Goal: Task Accomplishment & Management: Manage account settings

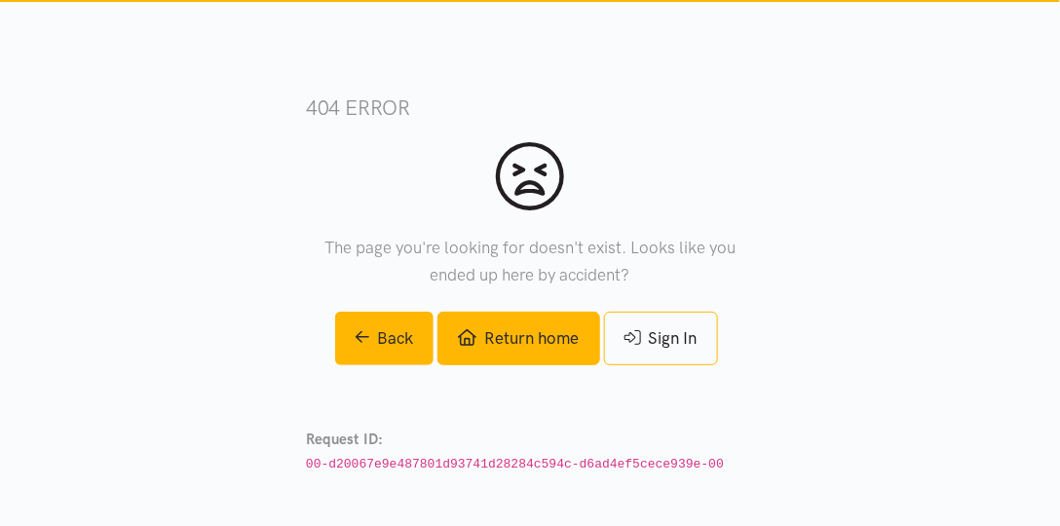
click at [559, 347] on link "Return home" at bounding box center [518, 339] width 162 height 54
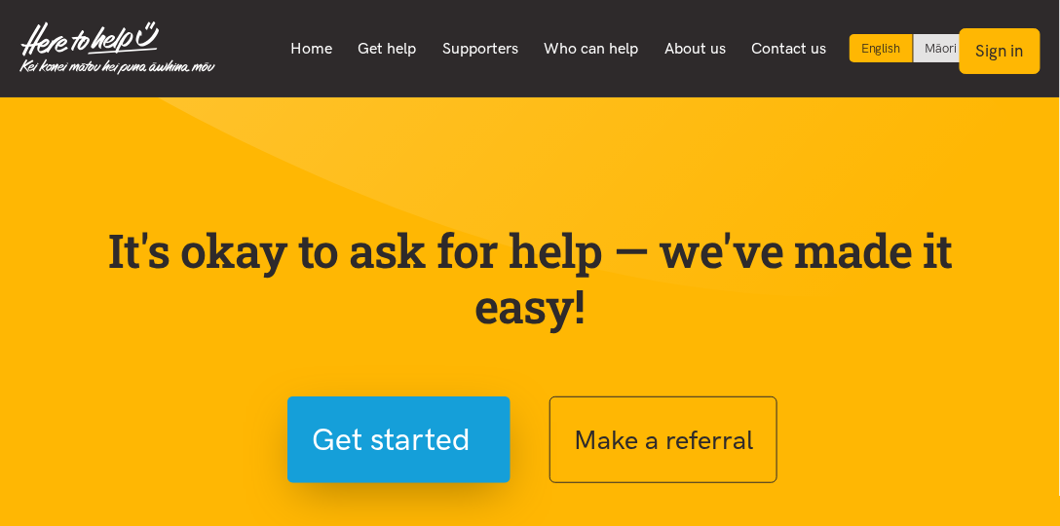
click at [991, 58] on button "Sign in" at bounding box center [1000, 51] width 81 height 46
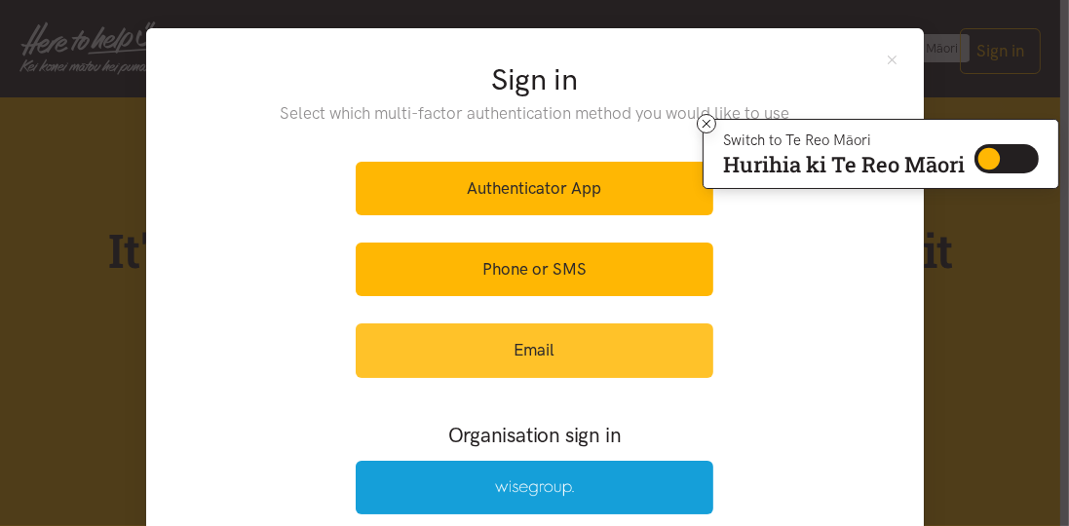
click at [519, 349] on link "Email" at bounding box center [535, 350] width 358 height 54
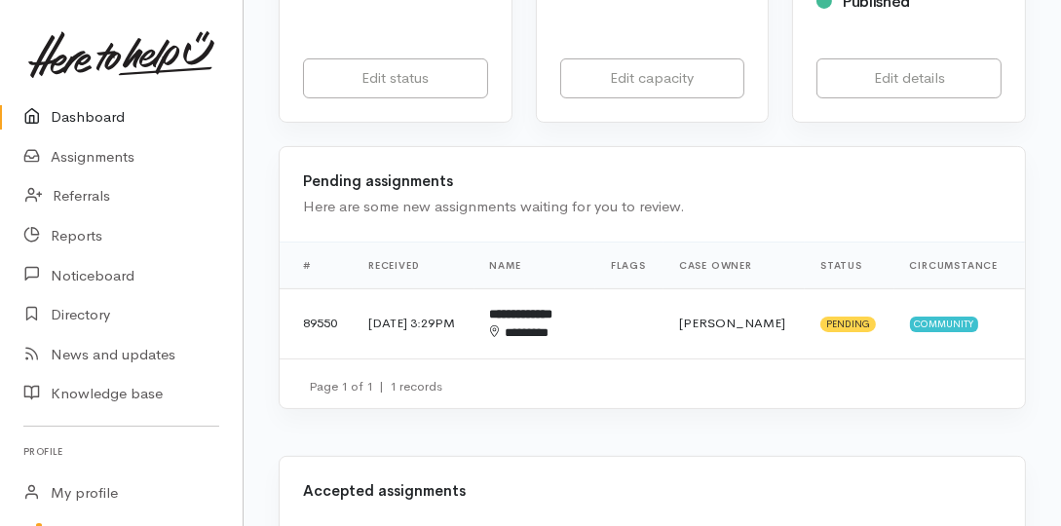
scroll to position [501, 0]
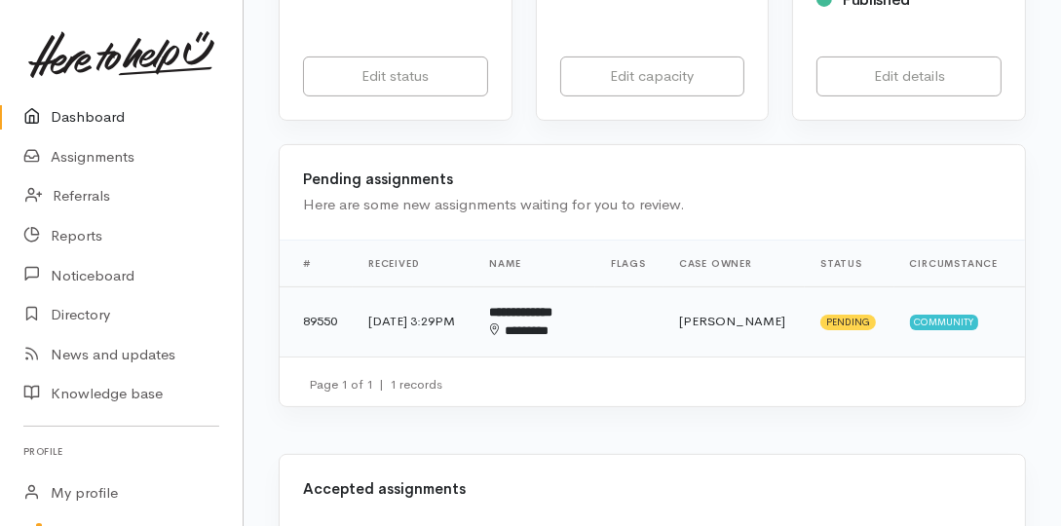
click at [549, 321] on div "********" at bounding box center [533, 330] width 87 height 19
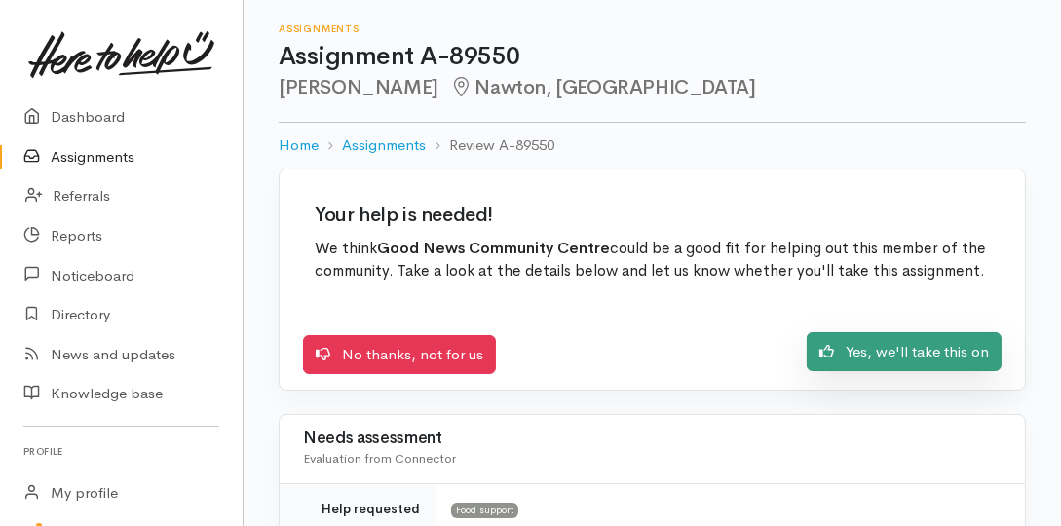
click at [968, 354] on link "Yes, we'll take this on" at bounding box center [904, 352] width 195 height 40
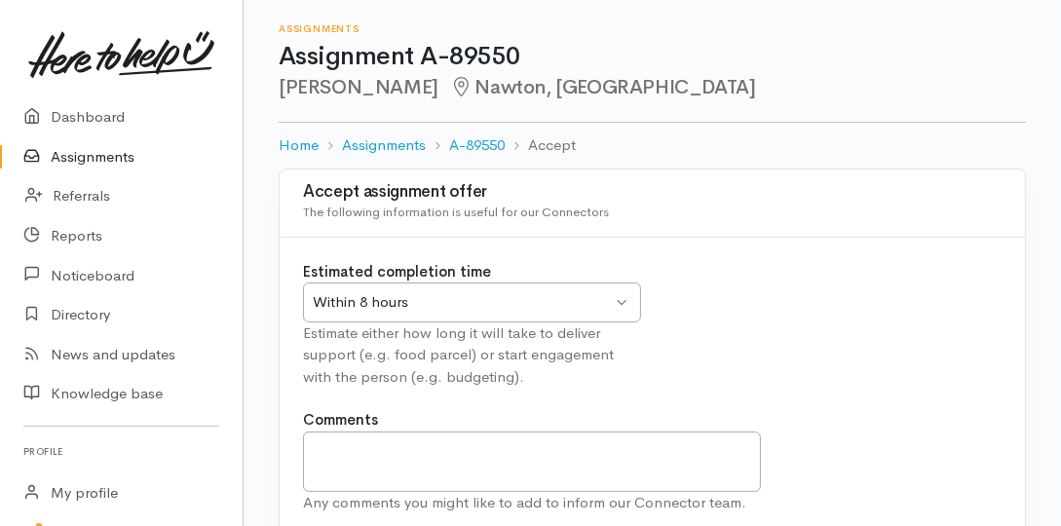
click at [604, 297] on div "Within 8 hours" at bounding box center [463, 302] width 300 height 22
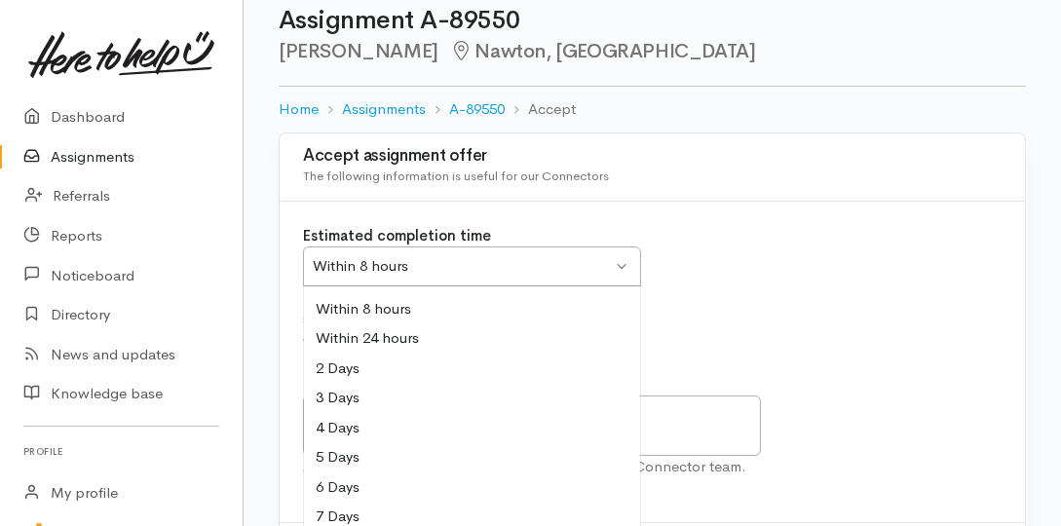
scroll to position [56, 0]
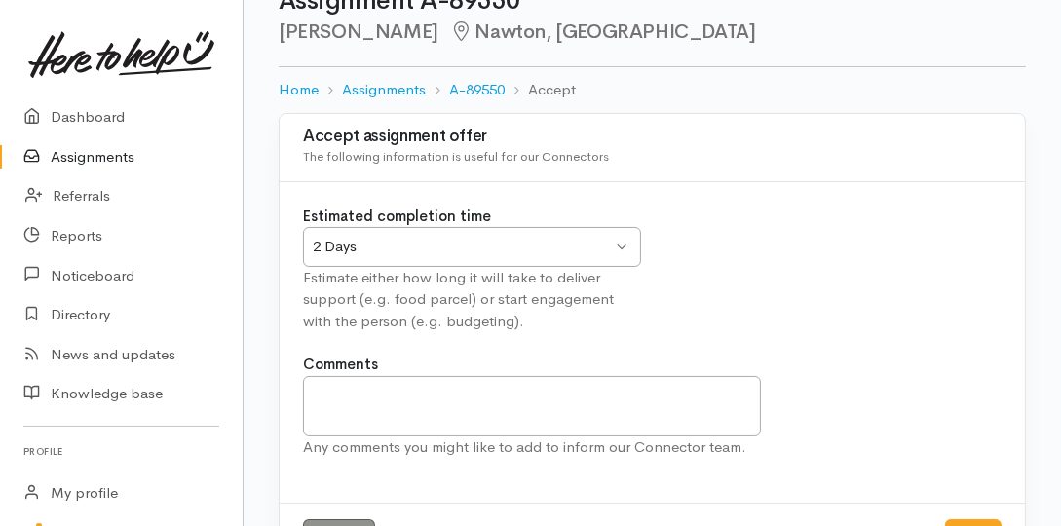
click at [632, 240] on div "2 Days 2 Days" at bounding box center [472, 247] width 338 height 40
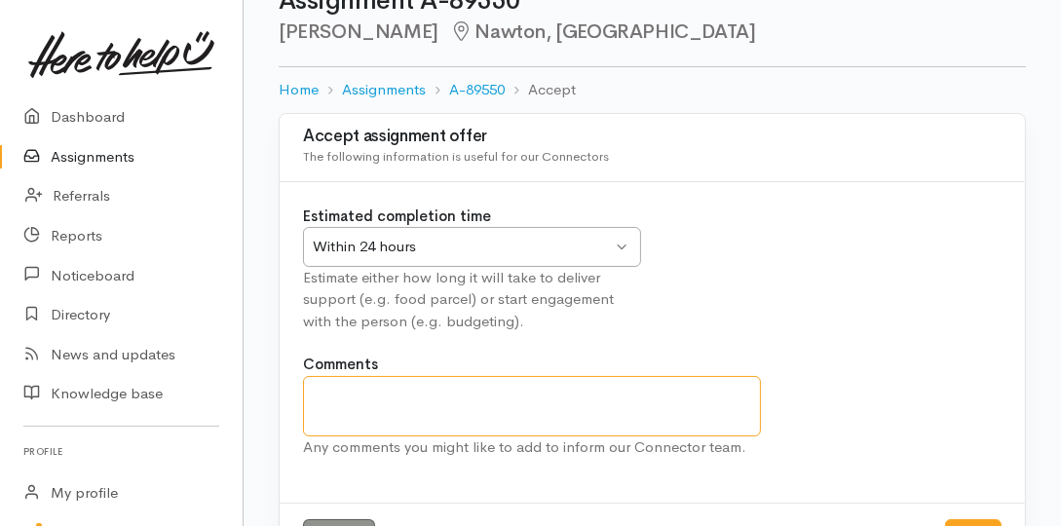
click at [532, 397] on textarea "Comments" at bounding box center [532, 406] width 458 height 60
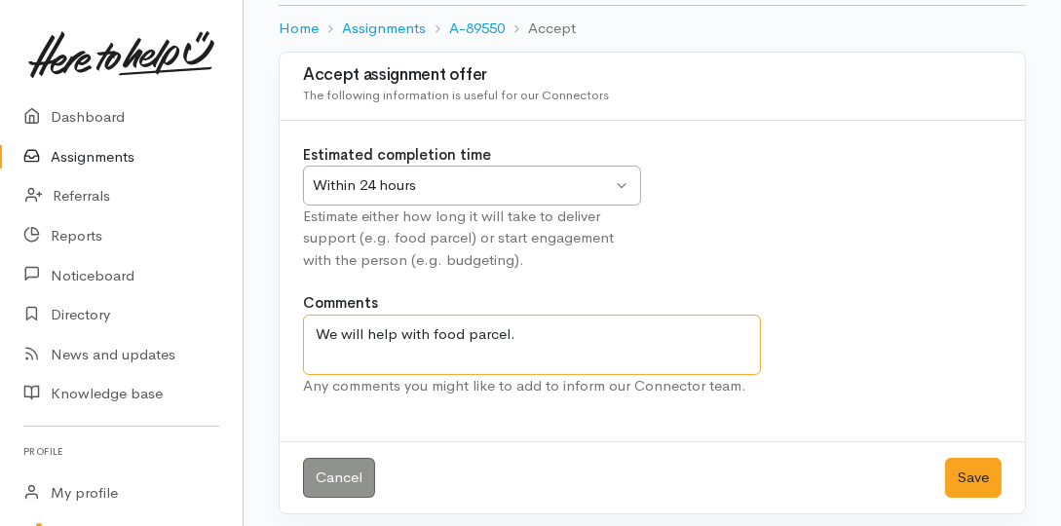
scroll to position [125, 0]
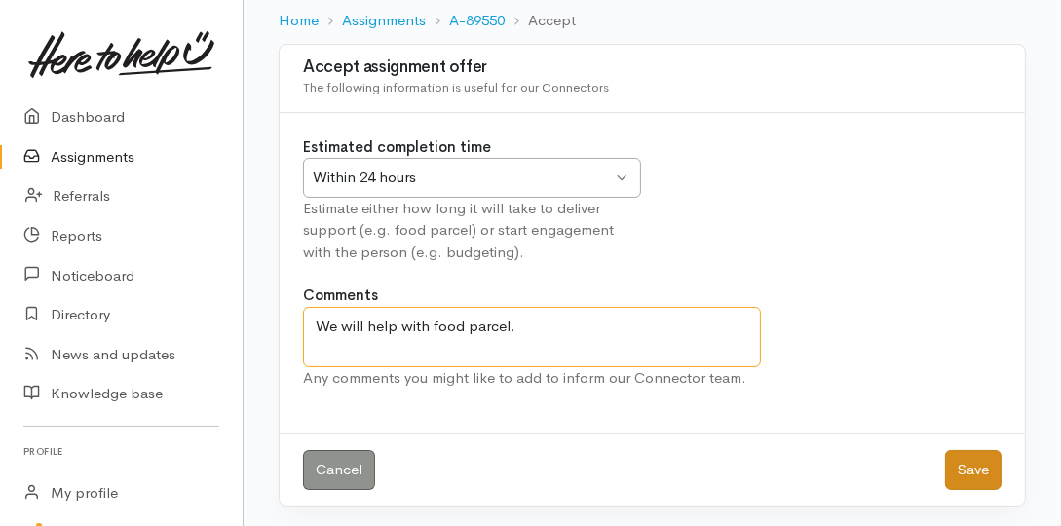
type textarea "We will help with food parcel."
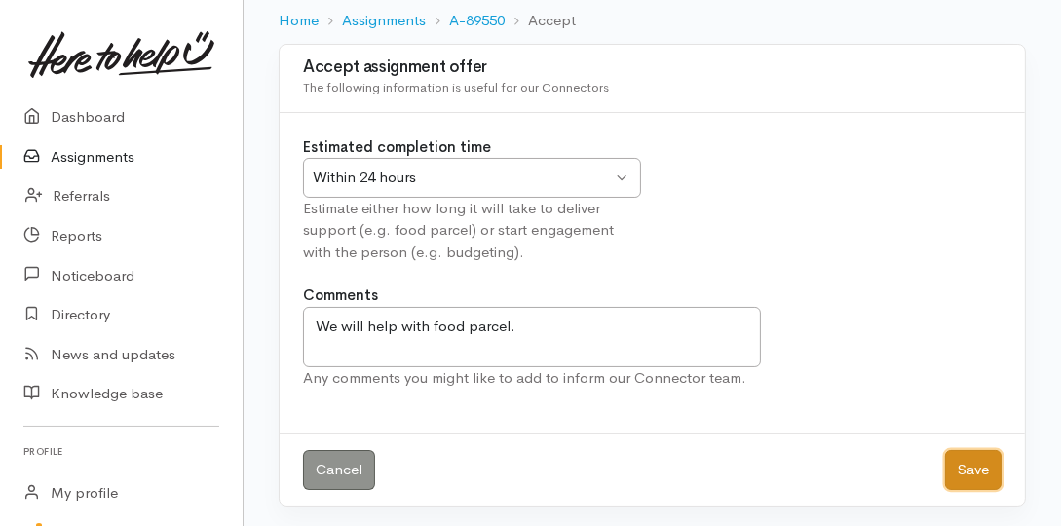
click at [974, 469] on button "Save" at bounding box center [973, 470] width 57 height 40
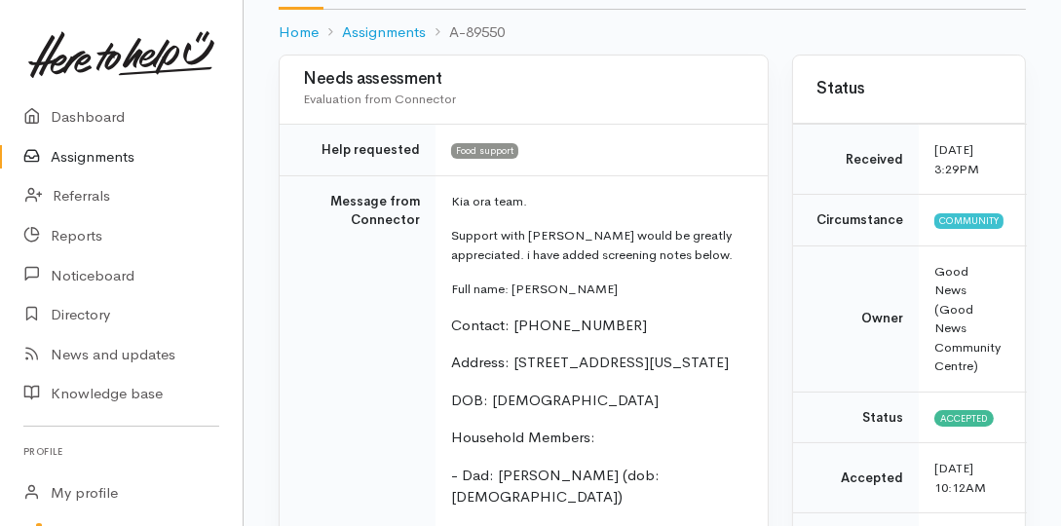
scroll to position [626, 0]
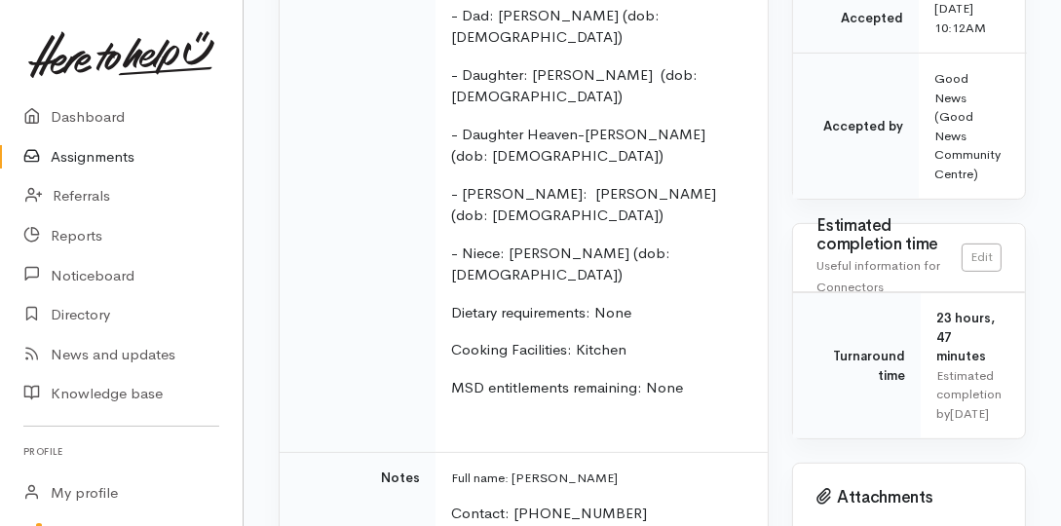
click at [161, 161] on link "Assignments" at bounding box center [121, 157] width 243 height 40
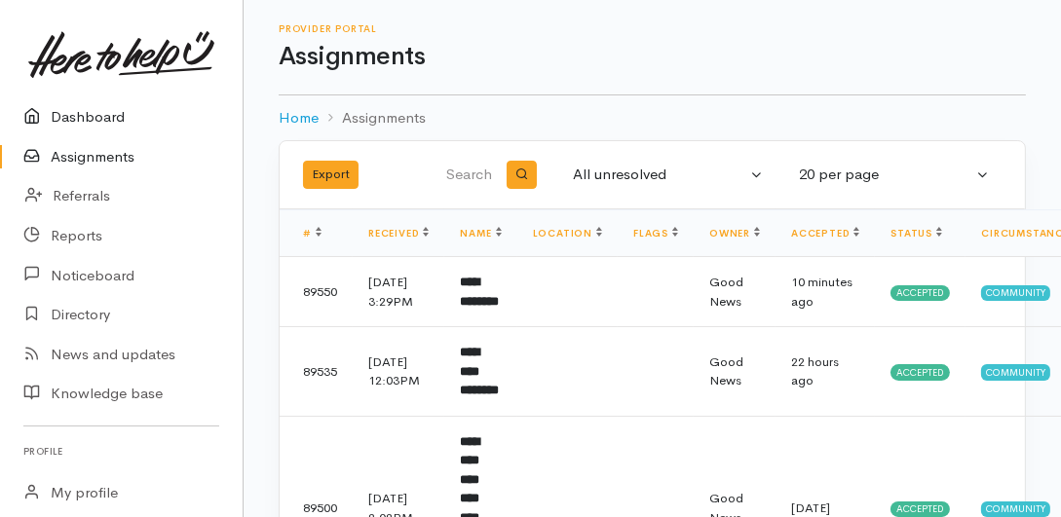
click at [120, 115] on link "Dashboard" at bounding box center [121, 117] width 243 height 40
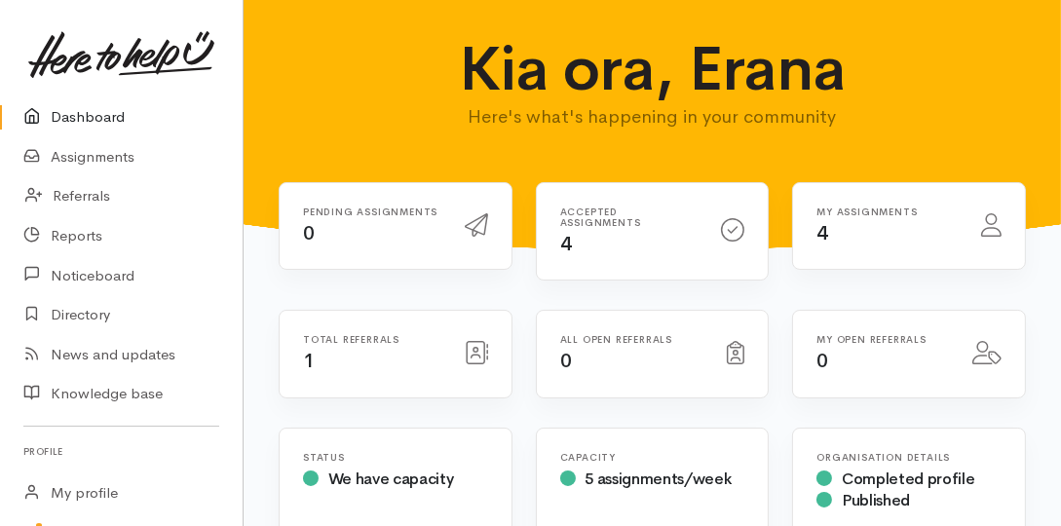
click at [367, 355] on div "Total referrals 1" at bounding box center [372, 354] width 162 height 40
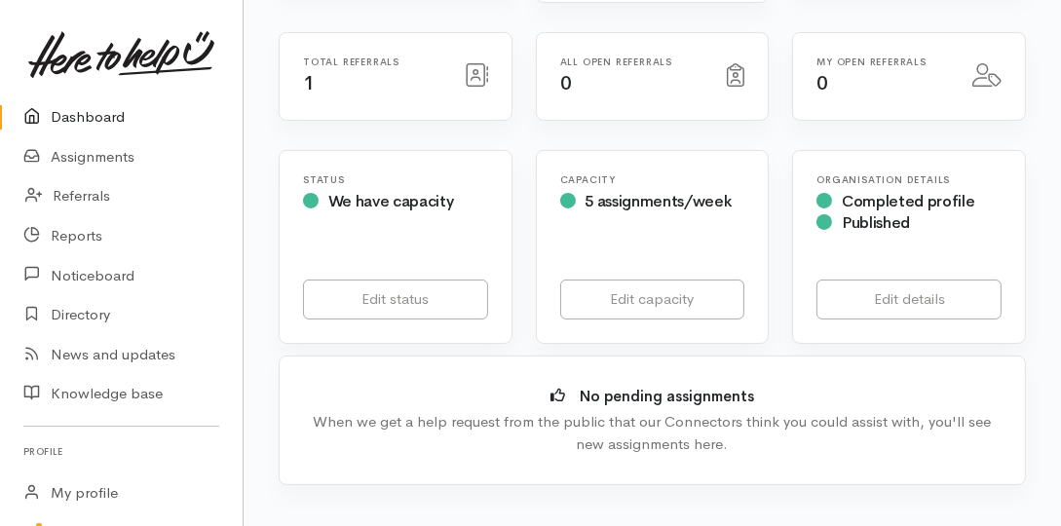
scroll to position [167, 0]
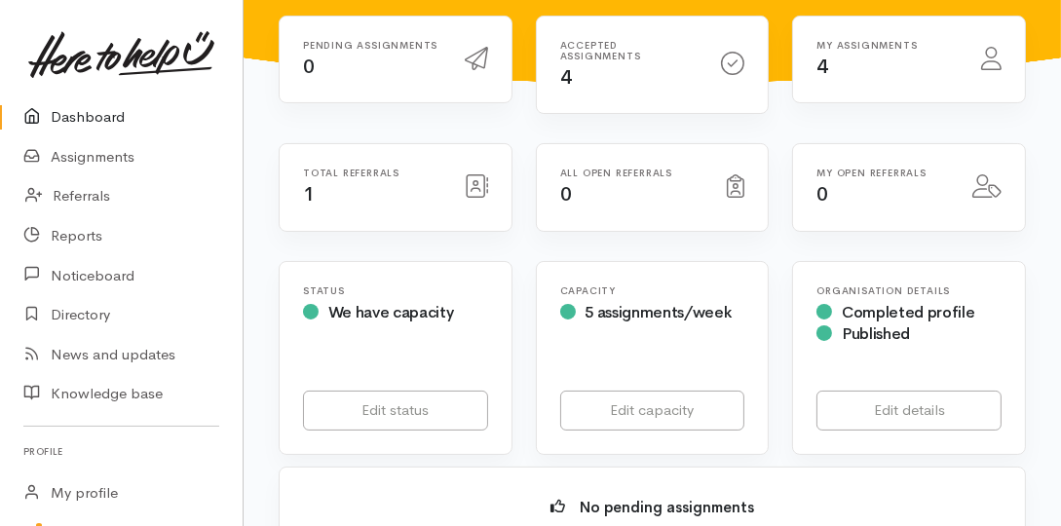
click at [478, 176] on icon at bounding box center [477, 185] width 22 height 23
click at [652, 71] on div "Accepted assignments 4" at bounding box center [629, 65] width 162 height 51
click at [738, 57] on icon at bounding box center [732, 63] width 23 height 23
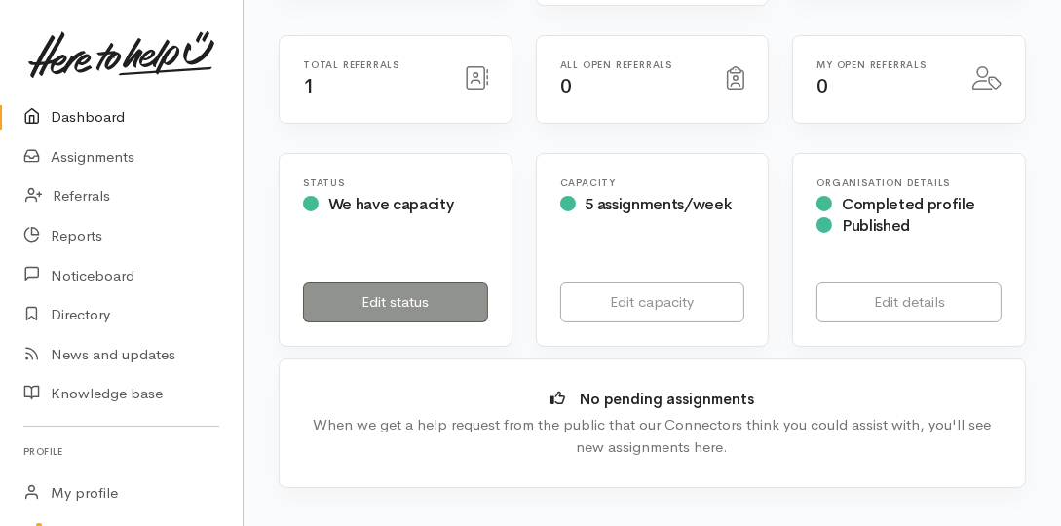
scroll to position [278, 0]
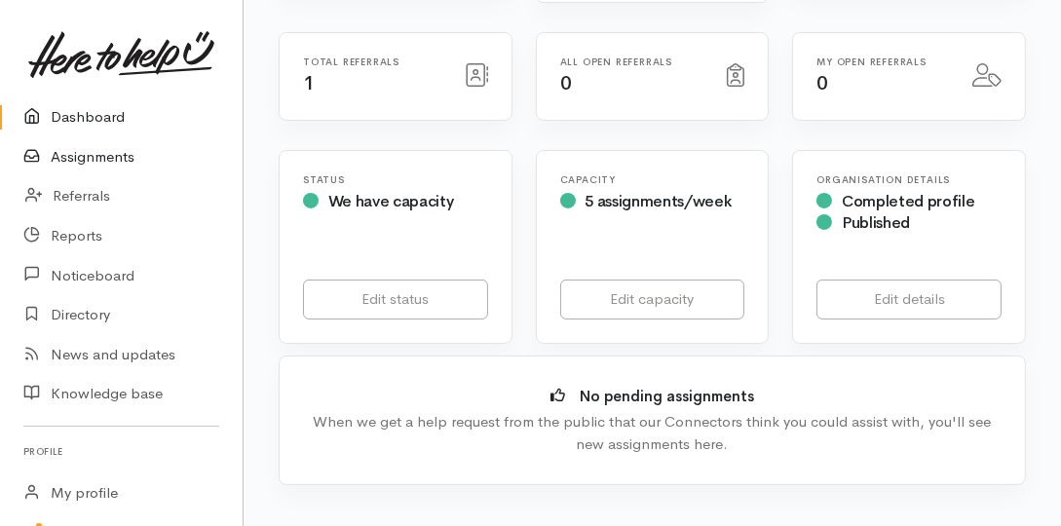
click at [95, 167] on link "Assignments" at bounding box center [121, 157] width 243 height 40
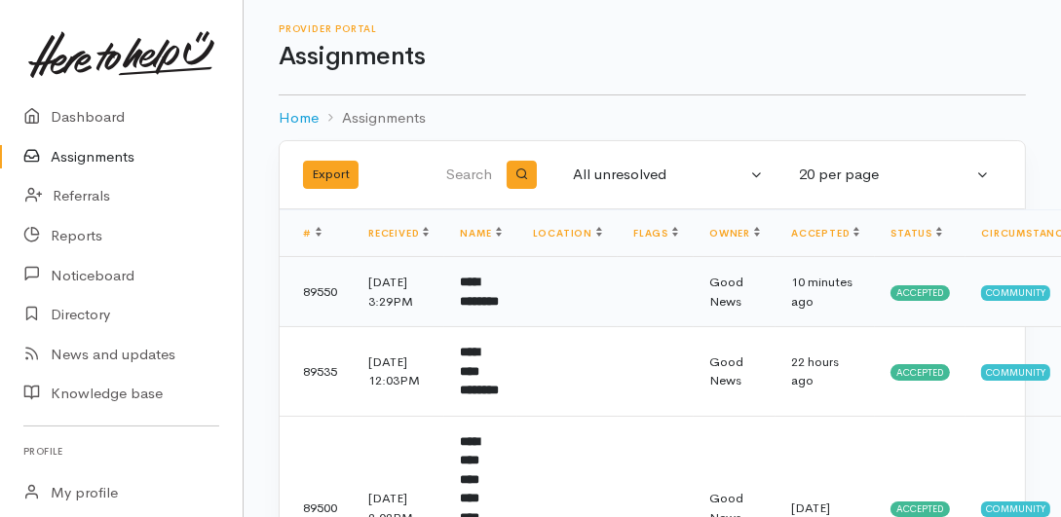
click at [950, 301] on span "Accepted" at bounding box center [919, 293] width 59 height 16
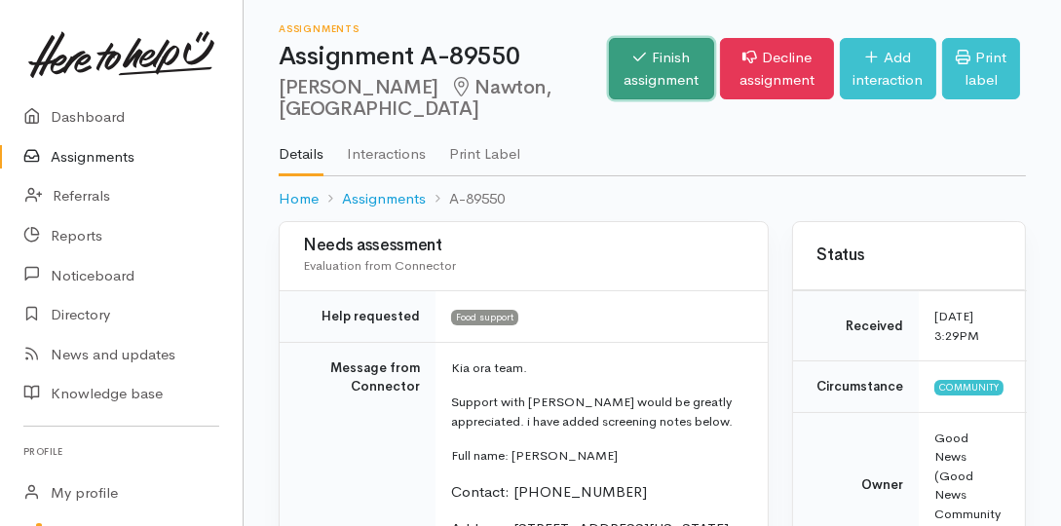
click at [609, 83] on link "Finish assignment" at bounding box center [662, 68] width 106 height 61
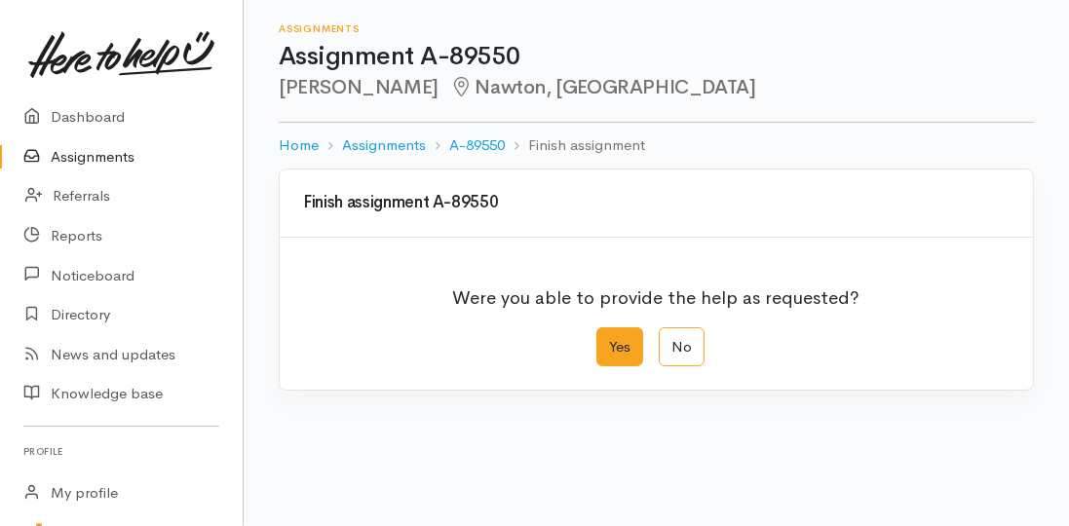
click at [619, 338] on label "Yes" at bounding box center [619, 347] width 47 height 40
click at [609, 338] on input "Yes" at bounding box center [602, 333] width 13 height 13
radio input "true"
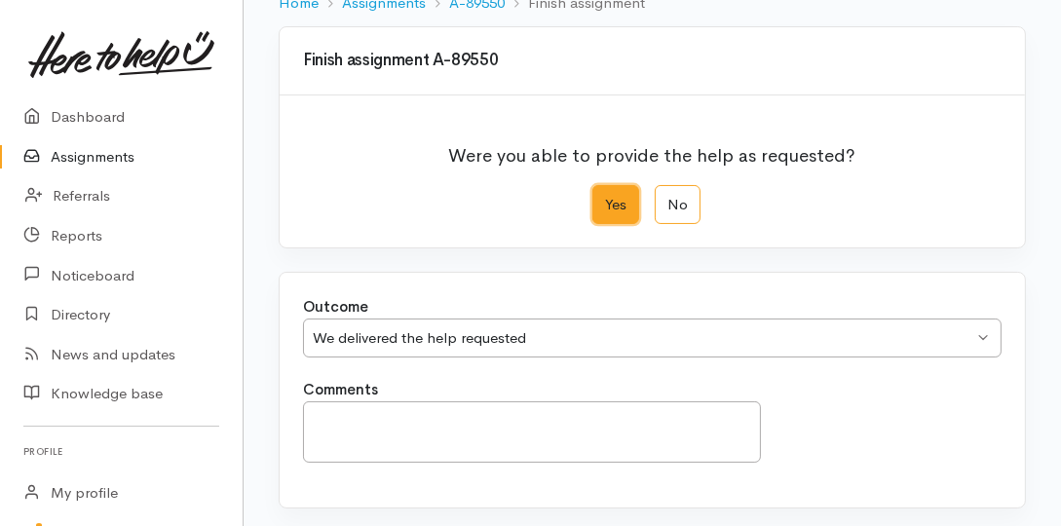
scroll to position [167, 0]
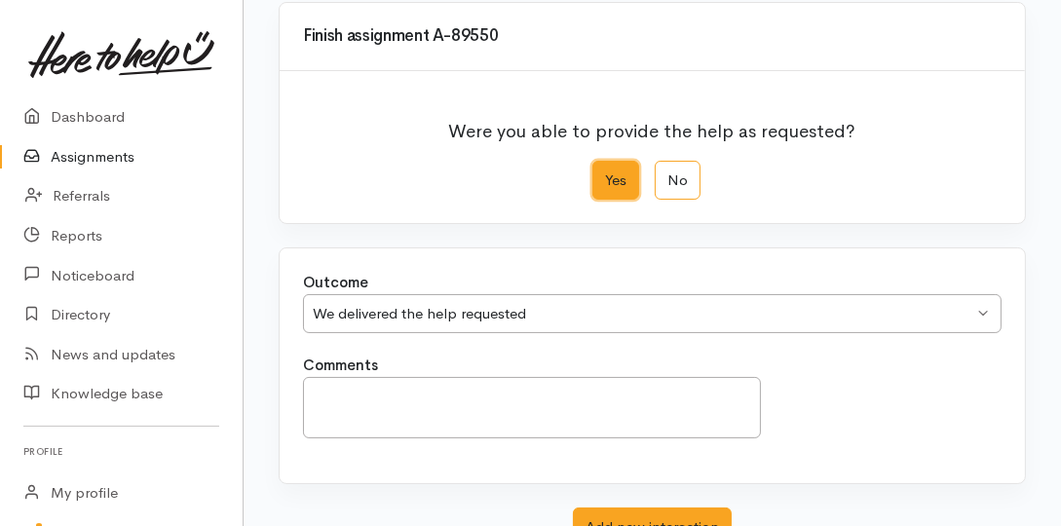
click at [867, 317] on div "We delivered the help requested" at bounding box center [643, 314] width 660 height 22
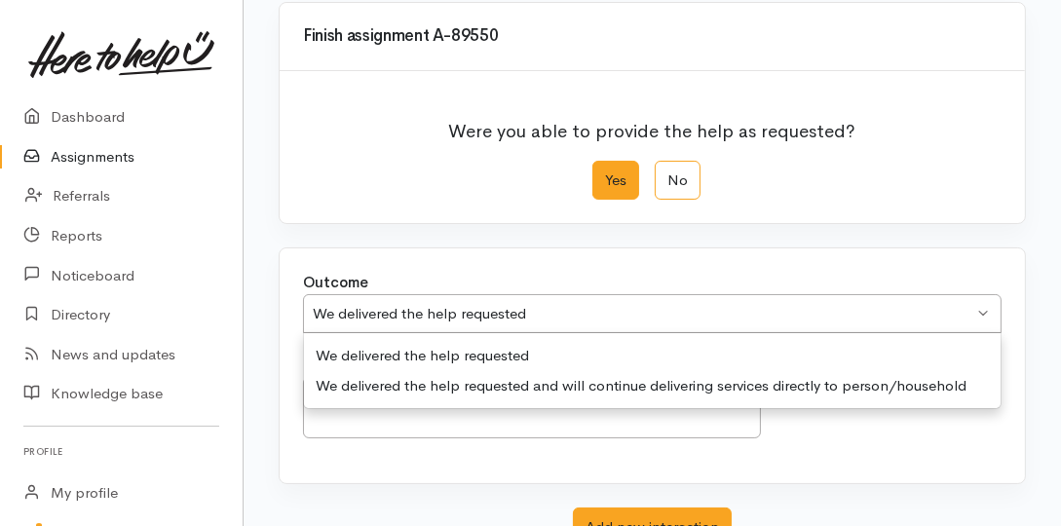
click at [867, 317] on div "We delivered the help requested" at bounding box center [643, 314] width 660 height 22
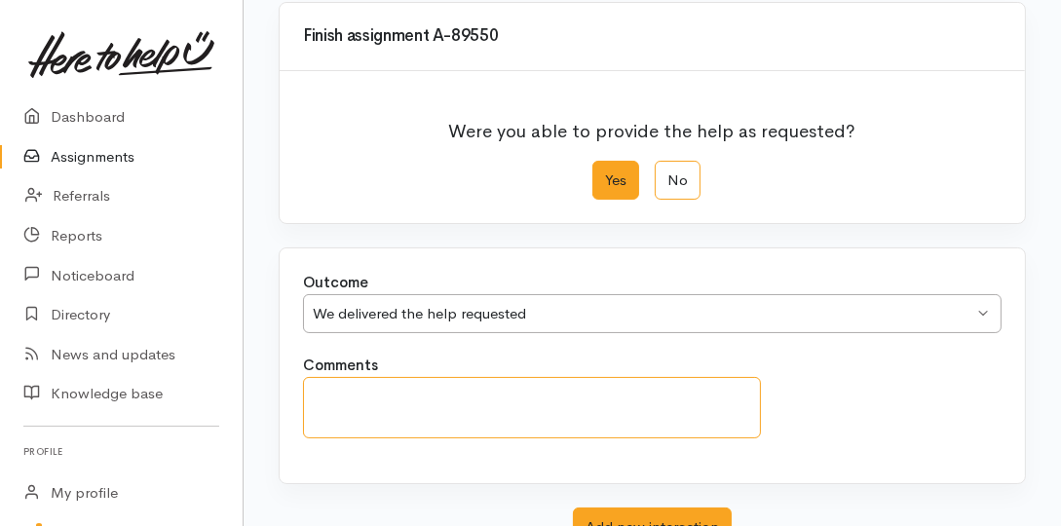
click at [640, 409] on textarea "Comments" at bounding box center [532, 407] width 458 height 61
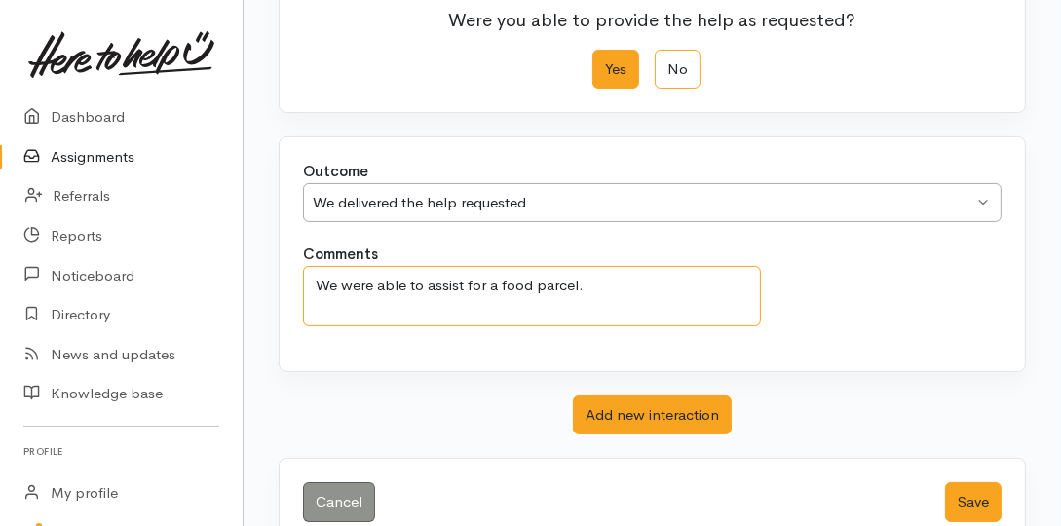
scroll to position [314, 0]
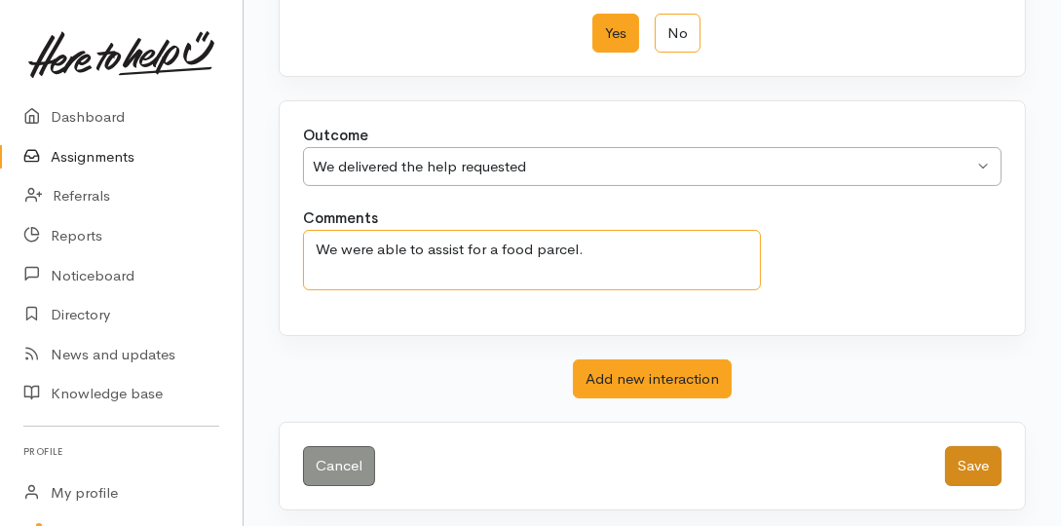
type textarea "We were able to assist for a food parcel."
click at [990, 461] on button "Save" at bounding box center [973, 466] width 57 height 40
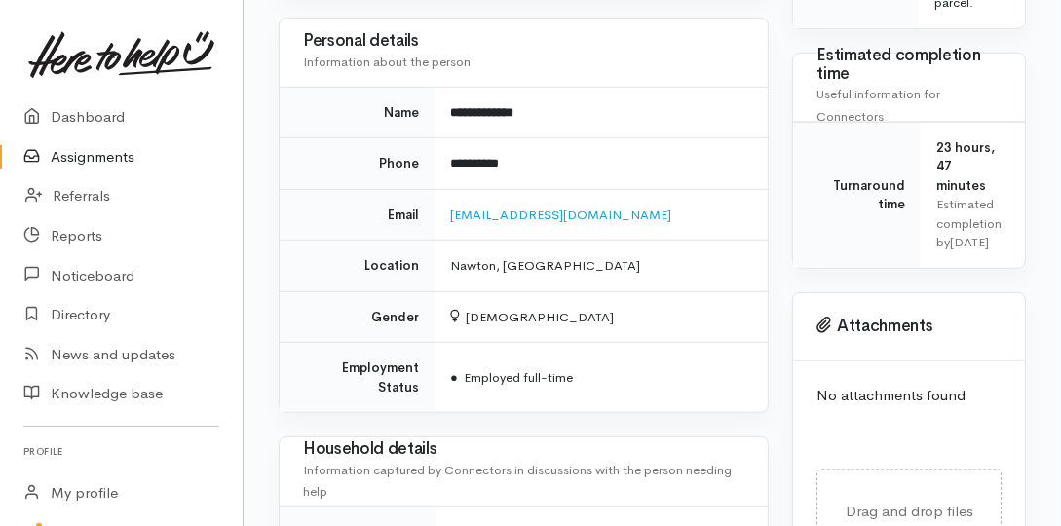
scroll to position [1225, 0]
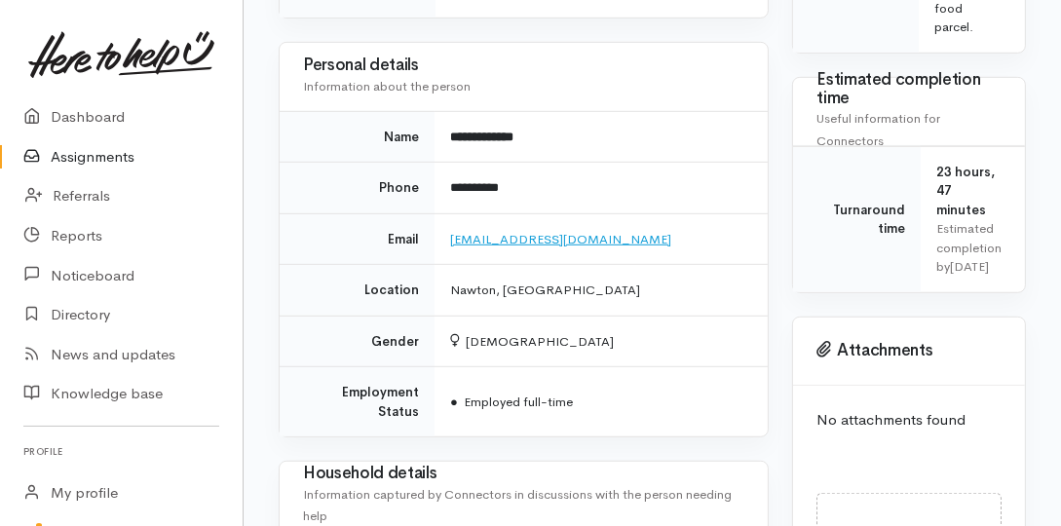
click at [582, 231] on link "[EMAIL_ADDRESS][DOMAIN_NAME]" at bounding box center [560, 239] width 221 height 17
click at [687, 265] on td "Nawton, [GEOGRAPHIC_DATA]" at bounding box center [600, 291] width 333 height 52
